Goal: Task Accomplishment & Management: Complete application form

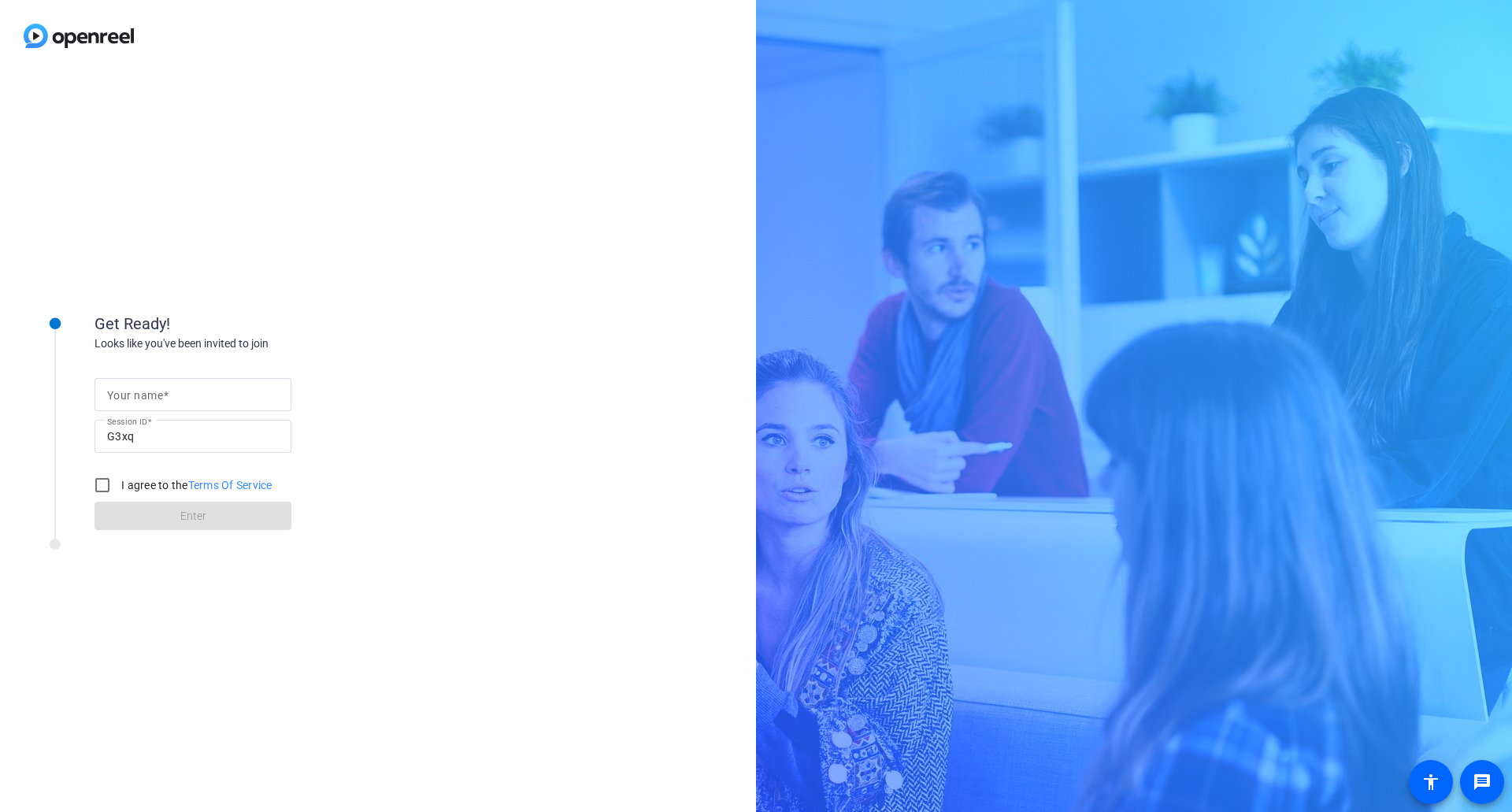
click at [207, 387] on input "Your name" at bounding box center [193, 394] width 172 height 19
click at [484, 286] on div "Get Ready! Looks like you've been invited to join Your name Session ID G3xq I a…" at bounding box center [378, 442] width 756 height 740
click at [190, 392] on input "Your name" at bounding box center [193, 394] width 172 height 19
click at [214, 379] on div at bounding box center [193, 394] width 172 height 33
click at [98, 482] on input "I agree to the Terms Of Service" at bounding box center [103, 485] width 32 height 32
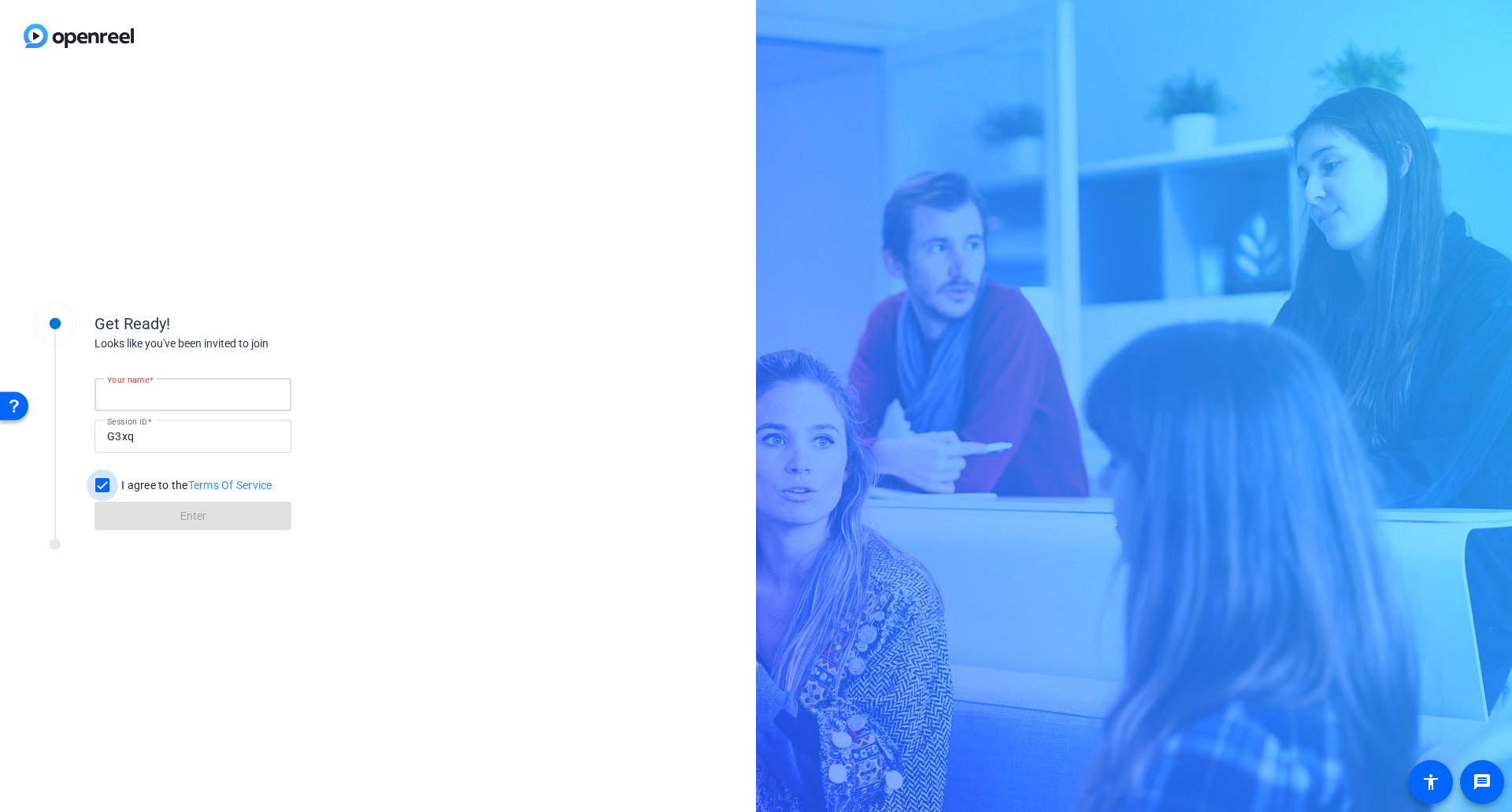
checkbox input "true"
click at [170, 399] on input "Your name" at bounding box center [193, 394] width 172 height 19
type input "Big Al"
click at [163, 526] on span at bounding box center [193, 516] width 197 height 38
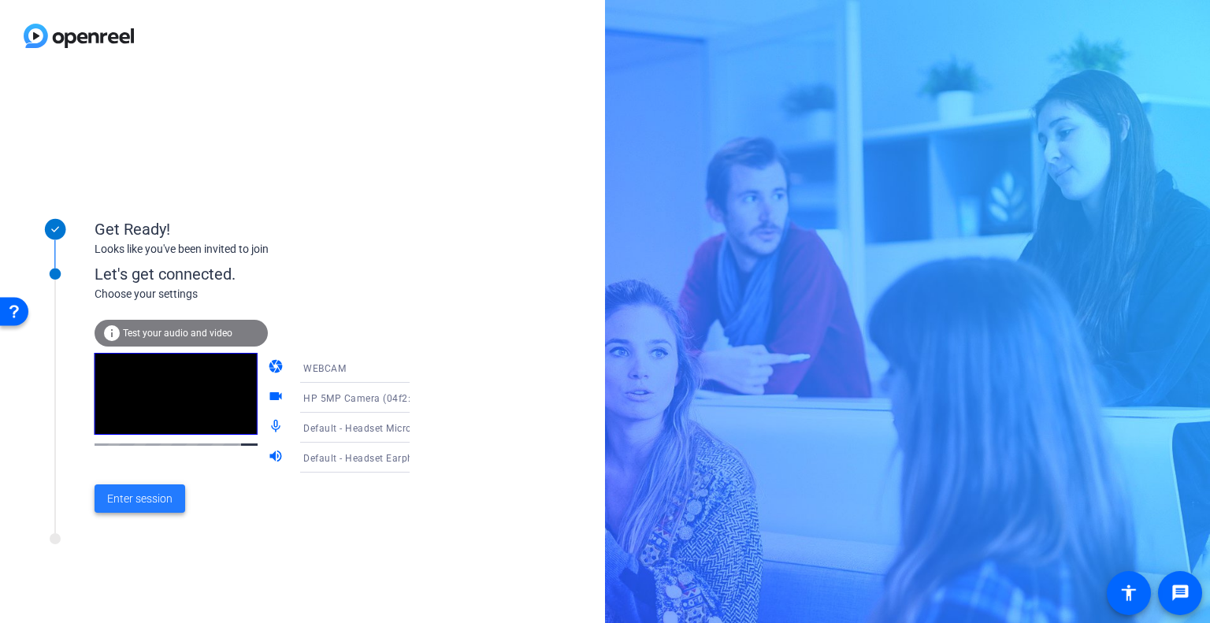
click at [170, 502] on span "Enter session" at bounding box center [139, 499] width 65 height 17
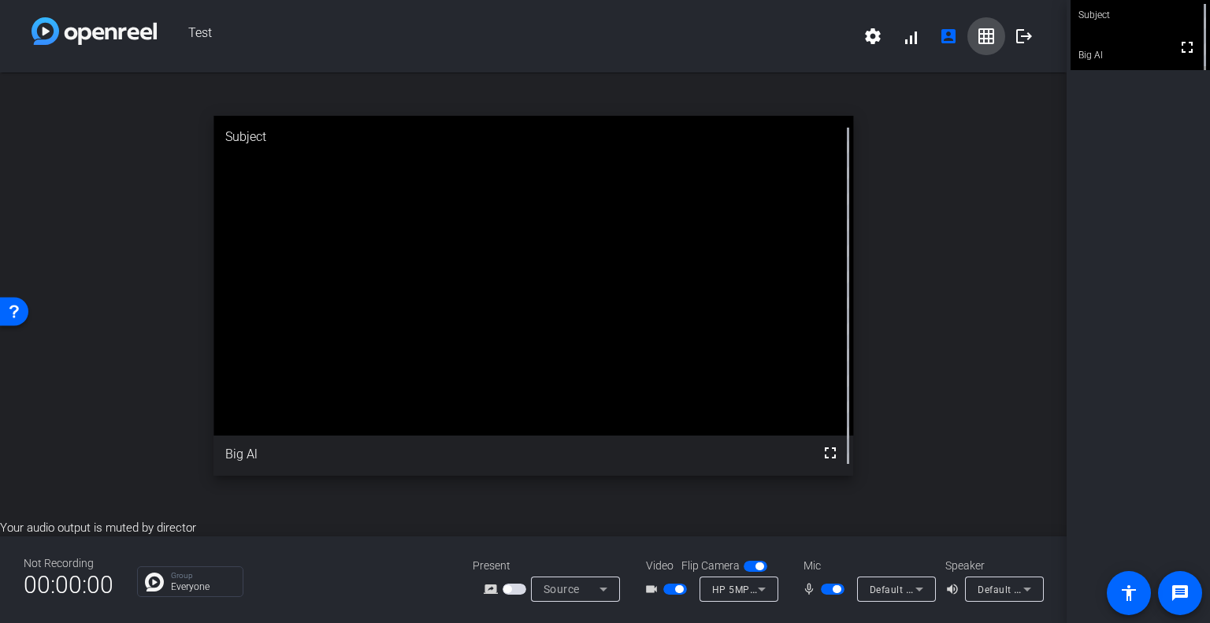
click at [974, 36] on span at bounding box center [986, 36] width 38 height 38
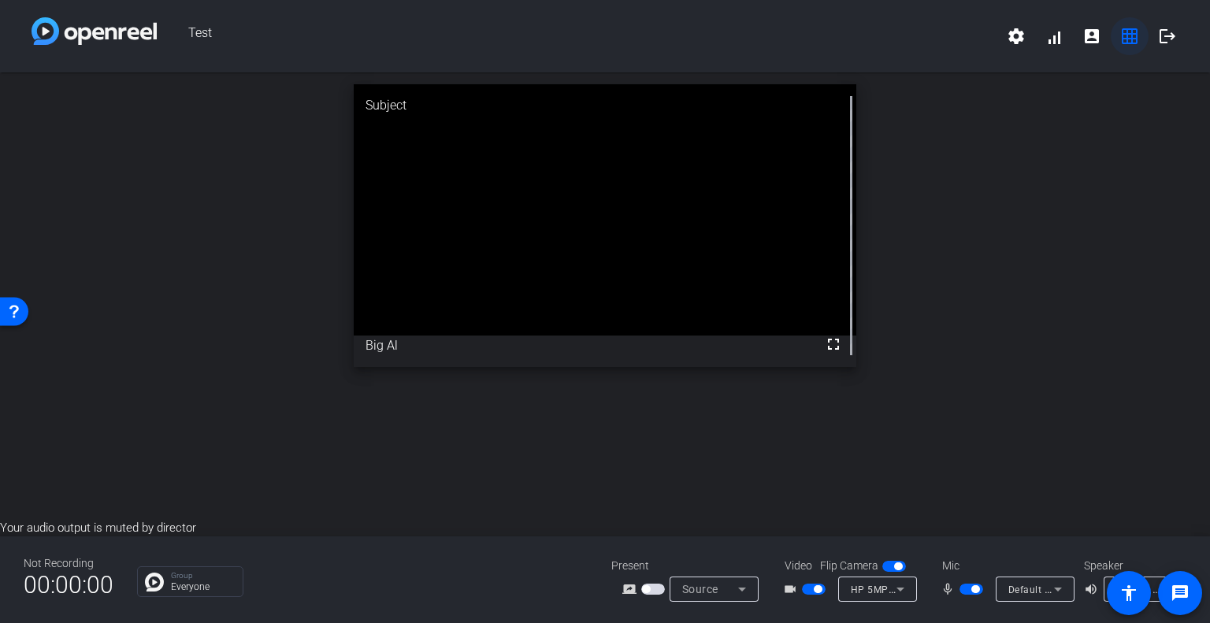
click at [1129, 36] on mat-icon "grid_on" at bounding box center [1129, 36] width 19 height 19
click at [1094, 41] on mat-icon "account_box" at bounding box center [1091, 36] width 19 height 19
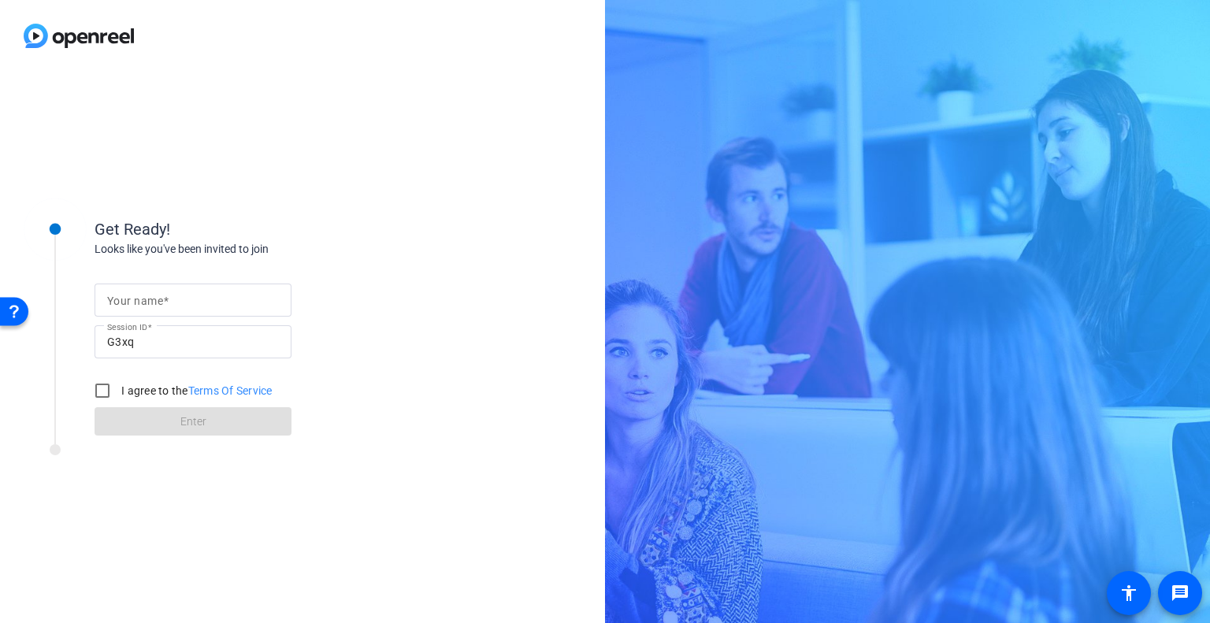
click at [617, 195] on div "Get Ready! Looks like you've been invited to join Your name Session ID G3xq I a…" at bounding box center [605, 311] width 1210 height 623
